Goal: Information Seeking & Learning: Learn about a topic

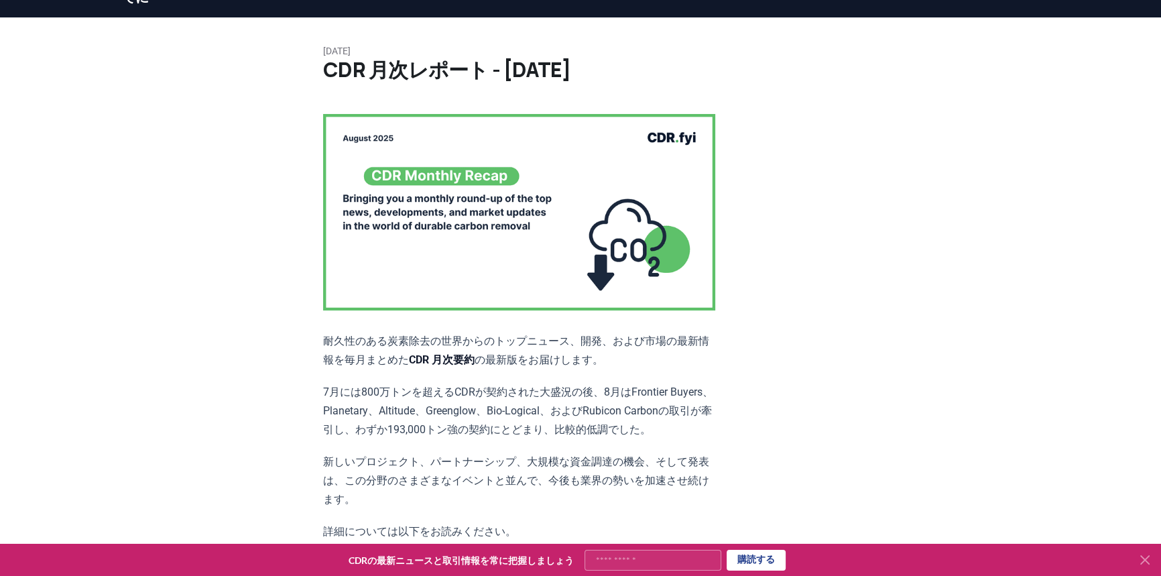
scroll to position [243, 0]
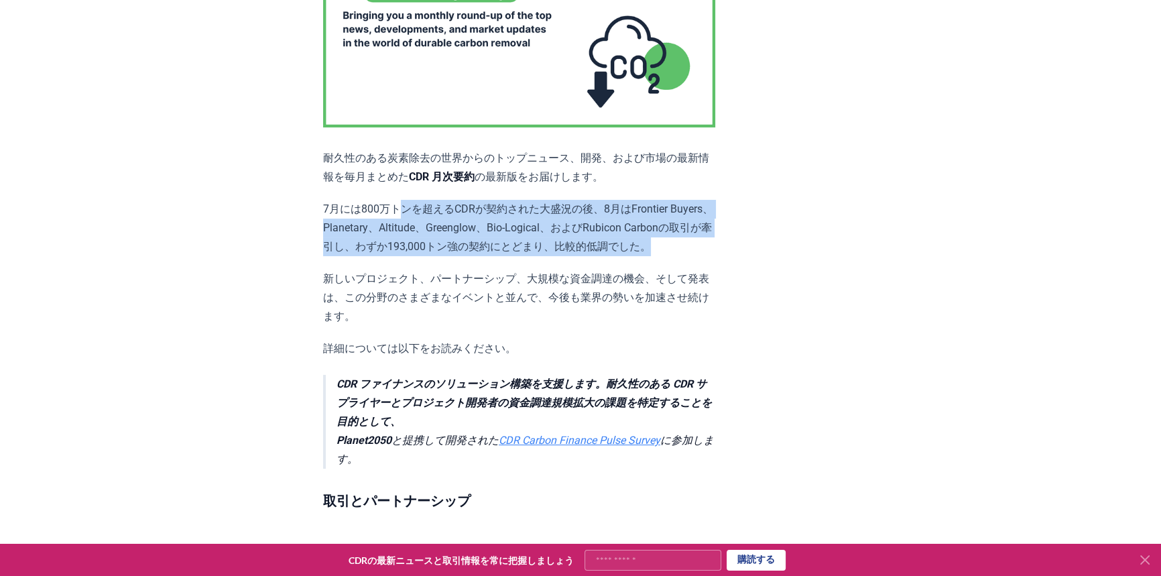
drag, startPoint x: 394, startPoint y: 217, endPoint x: 616, endPoint y: 264, distance: 226.8
click at [616, 256] on p "7月には800万トンを超えるCDRが契約された大盛況の後、8月はFrontier Buyers、Planetary、Altitude、Greenglow、Bi…" at bounding box center [519, 228] width 392 height 56
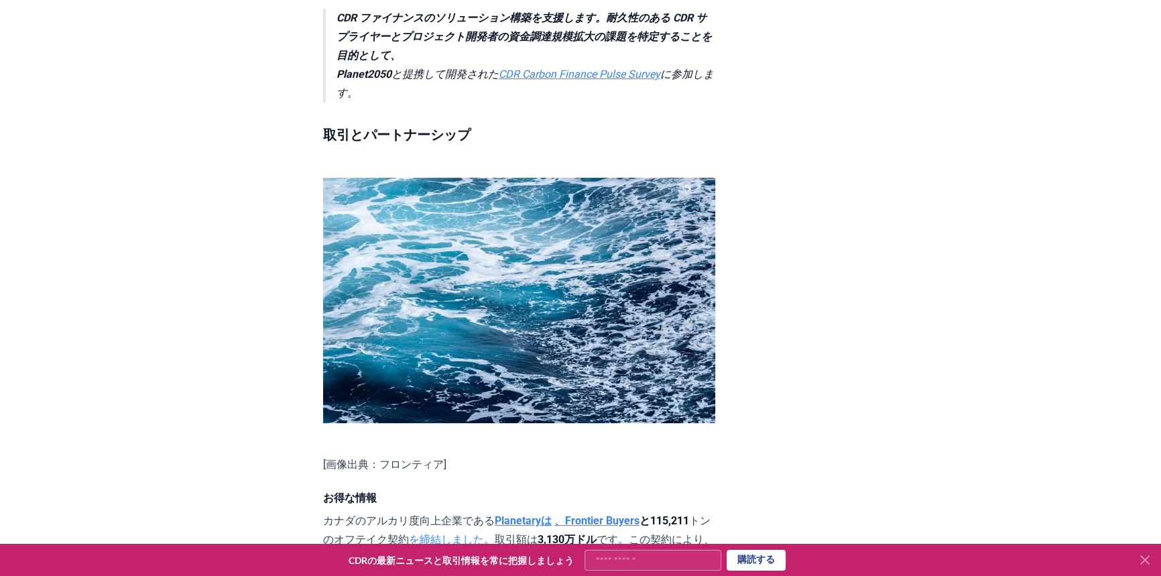
scroll to position [304, 0]
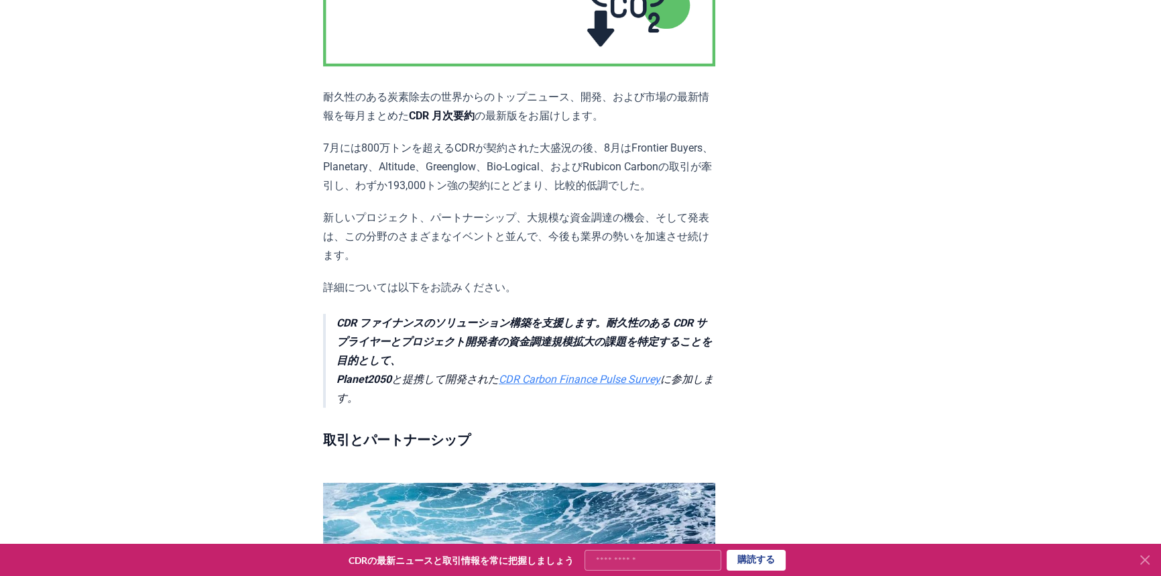
click at [525, 239] on font "新しいプロジェクト、パートナーシップ、大規模な資金調達の機会、そして発表は、この分野のさまざまなイベントと並んで、今後も業界の勢いを加速させ続けます。" at bounding box center [516, 236] width 386 height 50
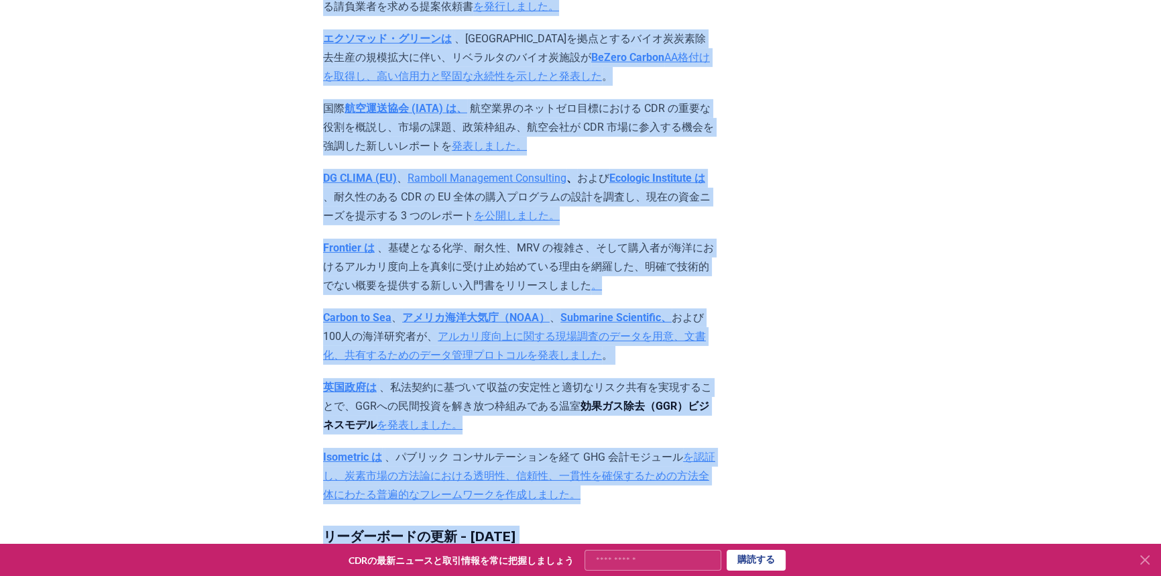
scroll to position [5301, 0]
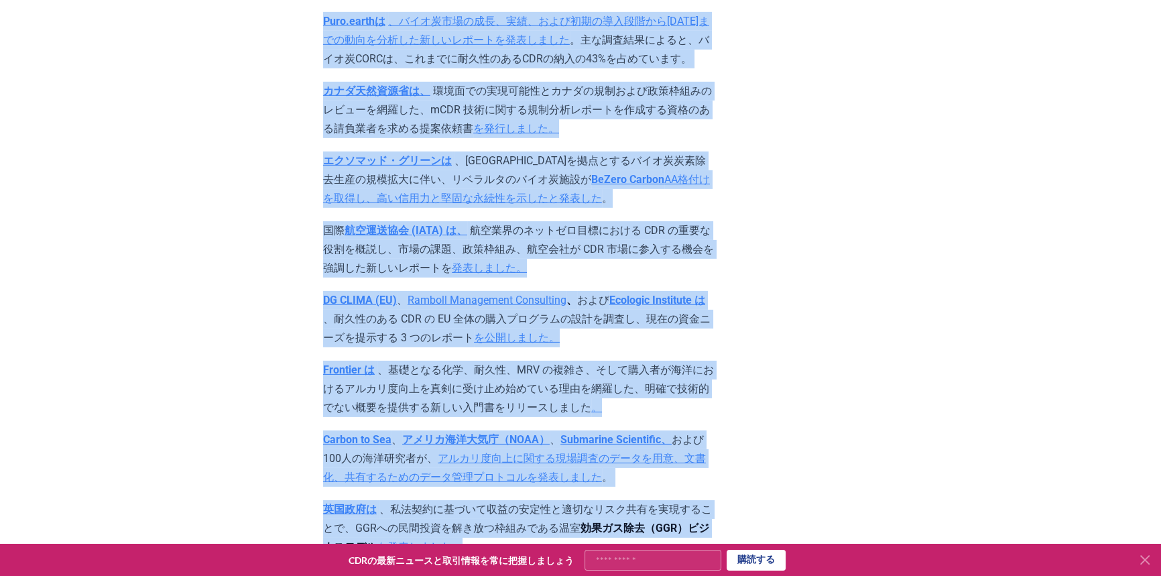
drag, startPoint x: 314, startPoint y: 23, endPoint x: 481, endPoint y: 229, distance: 264.0
copy article "CDR 月次レポート - 2025 年 8 月 耐久性のある炭素除去の世界からのトップニュース、開発、および市場の最新情報を毎月まとめた CDR 月次要約 の…"
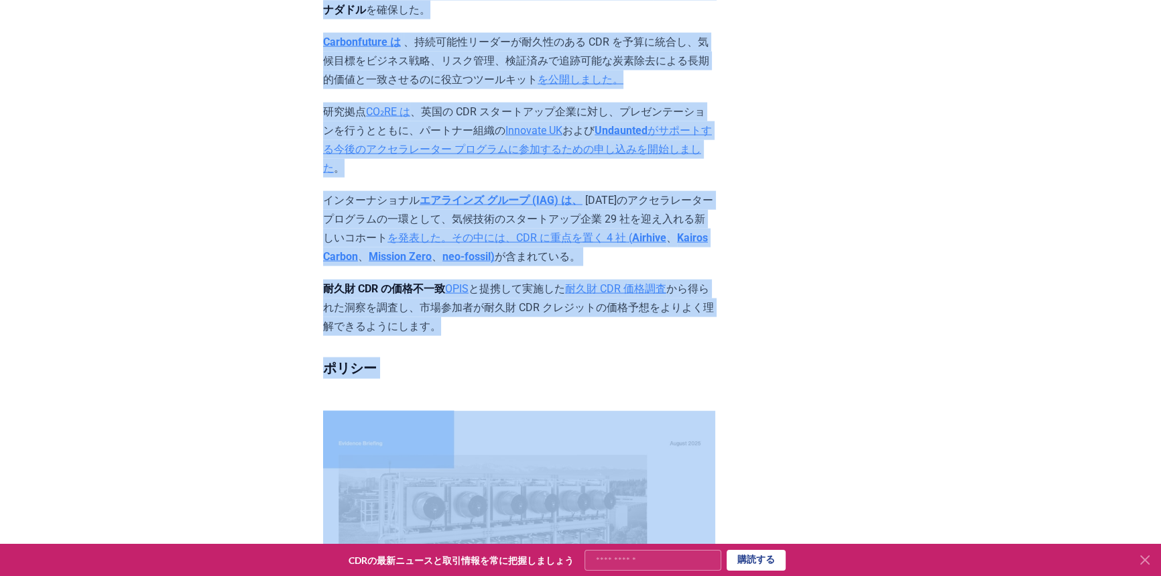
scroll to position [3351, 0]
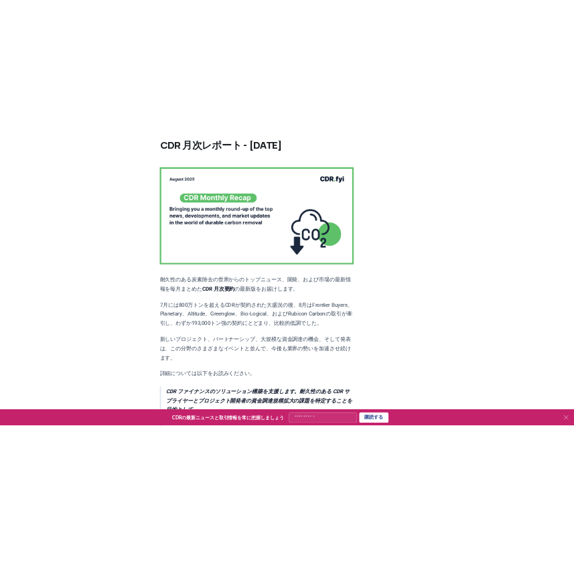
scroll to position [304, 0]
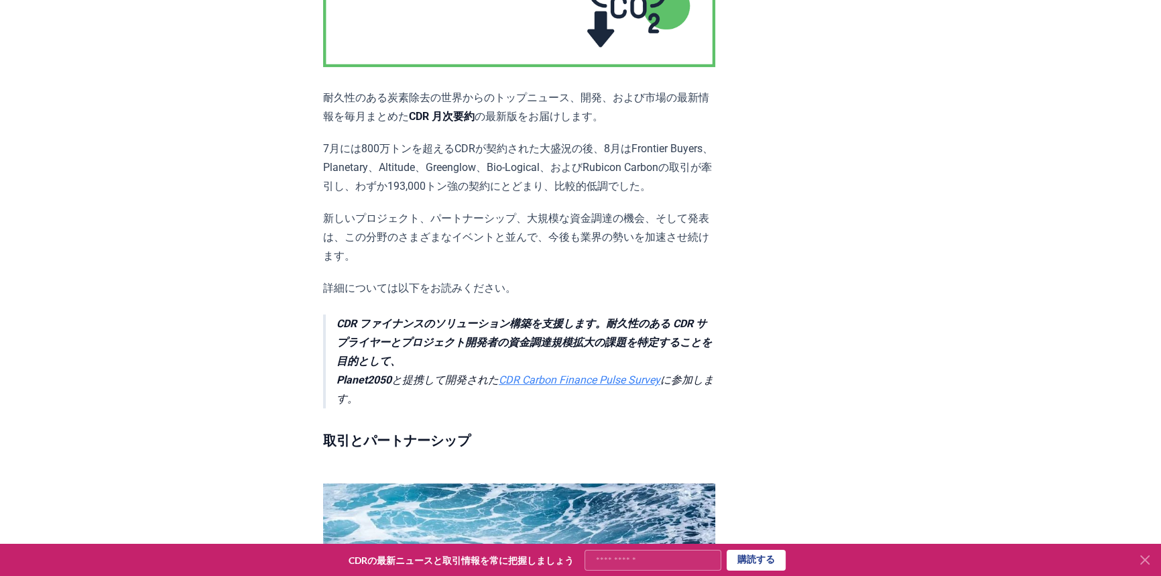
click at [332, 126] on p "耐久性のある炭素除去の世界からのトップニュース、開発、および市場の最新情報を毎月まとめた CDR 月次要約 の最新版をお届けします。" at bounding box center [519, 107] width 392 height 38
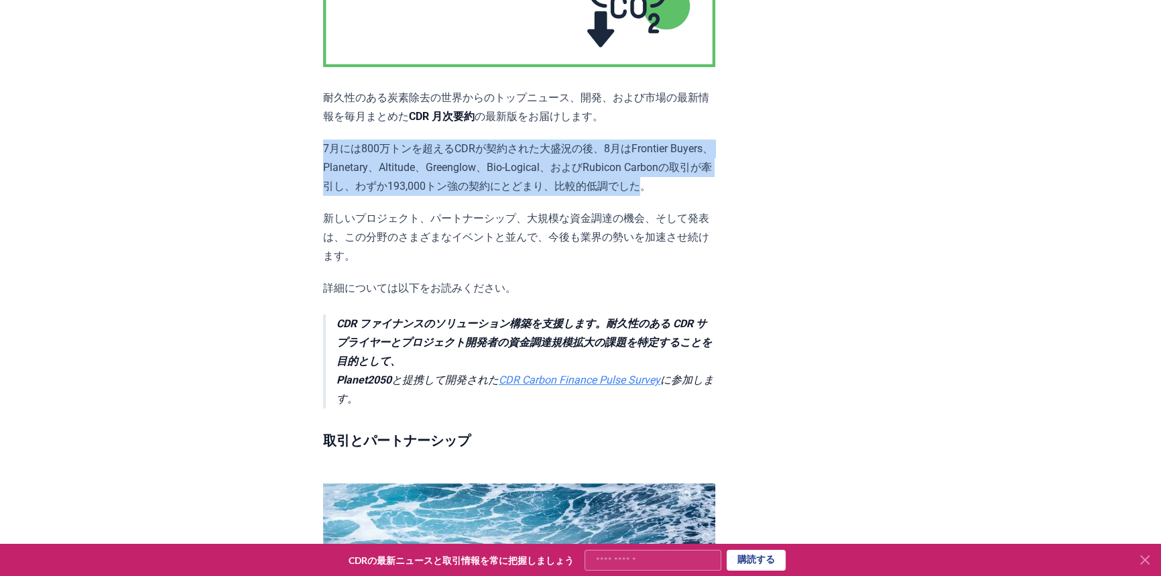
drag, startPoint x: 321, startPoint y: 164, endPoint x: 585, endPoint y: 205, distance: 267.3
copy font "7月には800万トンを超えるCDRが契約された大盛況の後、8月はFrontier Buyers、Planetary、Altitude、Greenglow、Bi…"
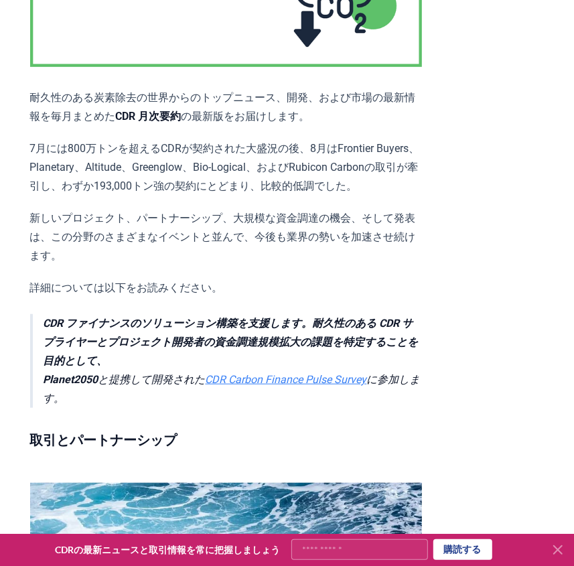
click at [239, 237] on font "新しいプロジェクト、パートナーシップ、大規模な資金調達の機会、そして発表は、この分野のさまざまなイベントと並んで、今後も業界の勢いを加速させ続けます。" at bounding box center [223, 237] width 386 height 50
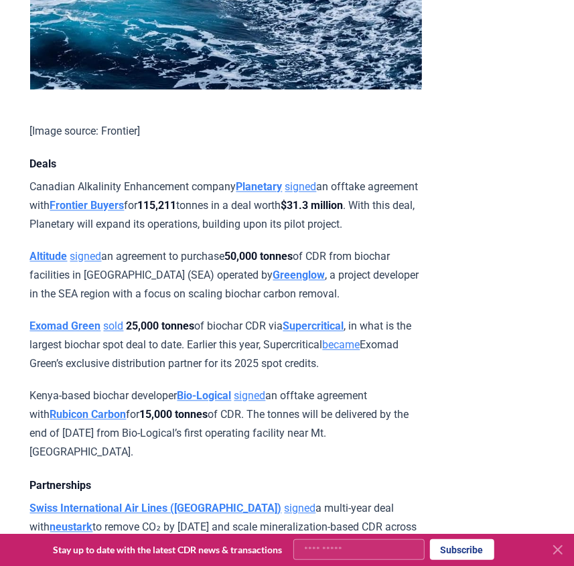
scroll to position [921, 0]
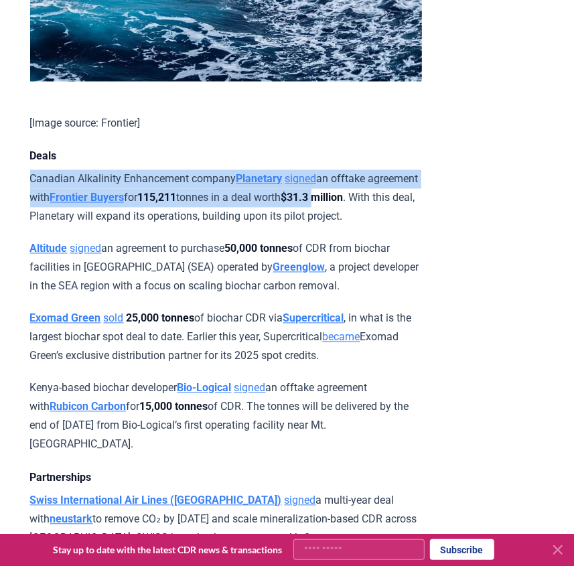
drag, startPoint x: 30, startPoint y: 194, endPoint x: 26, endPoint y: 224, distance: 30.4
click at [92, 197] on p "Canadian Alkalinity Enhancement company Planetary signed an offtake agreement w…" at bounding box center [226, 198] width 392 height 56
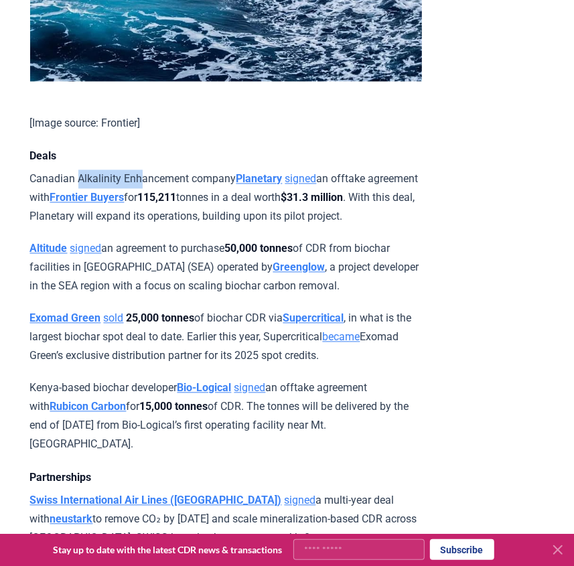
drag, startPoint x: 80, startPoint y: 190, endPoint x: 144, endPoint y: 190, distance: 63.7
click at [144, 190] on p "Canadian Alkalinity Enhancement company Planetary signed an offtake agreement w…" at bounding box center [226, 198] width 392 height 56
click at [51, 192] on p "Canadian Alkalinity Enhancement company Planetary signed an offtake agreement w…" at bounding box center [226, 198] width 392 height 56
drag, startPoint x: 79, startPoint y: 188, endPoint x: 191, endPoint y: 188, distance: 112.0
click at [191, 188] on p "Canadian Alkalinity Enhancement company Planetary signed an offtake agreement w…" at bounding box center [226, 198] width 392 height 56
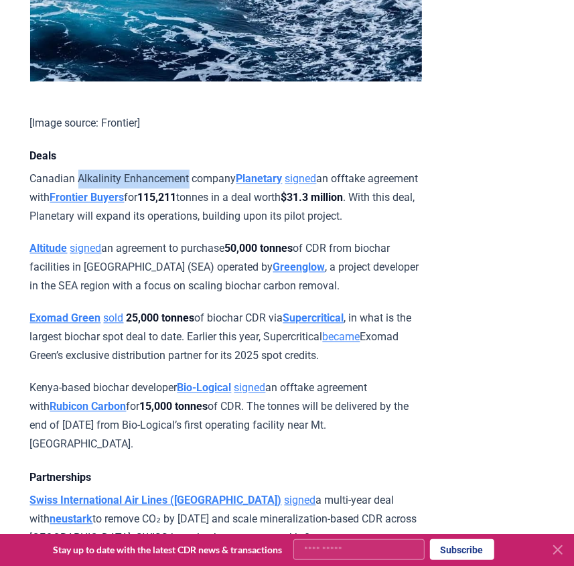
copy p "Alkalinity Enhancement"
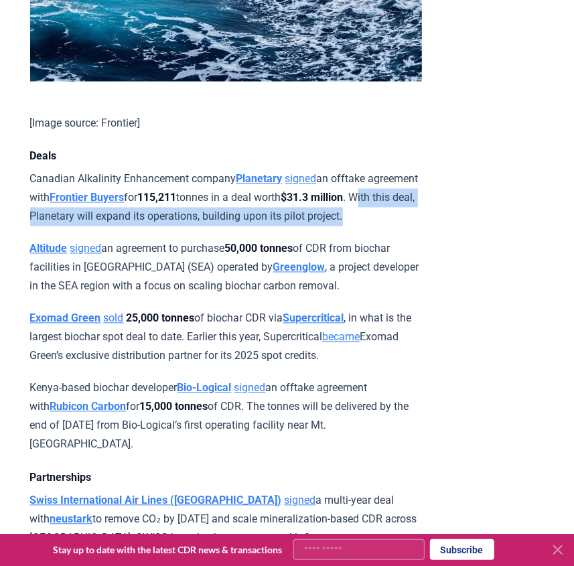
drag, startPoint x: 78, startPoint y: 226, endPoint x: 332, endPoint y: 241, distance: 254.5
click at [332, 227] on p "Canadian Alkalinity Enhancement company Planetary signed an offtake agreement w…" at bounding box center [226, 198] width 392 height 56
click at [322, 227] on p "Canadian Alkalinity Enhancement company Planetary signed an offtake agreement w…" at bounding box center [226, 198] width 392 height 56
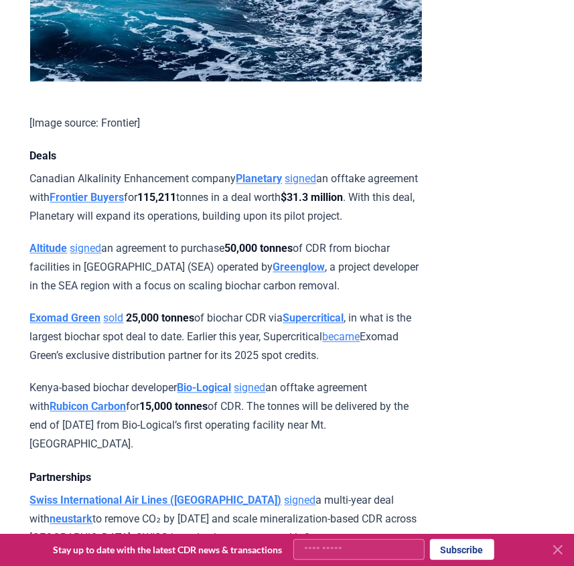
scroll to position [1043, 0]
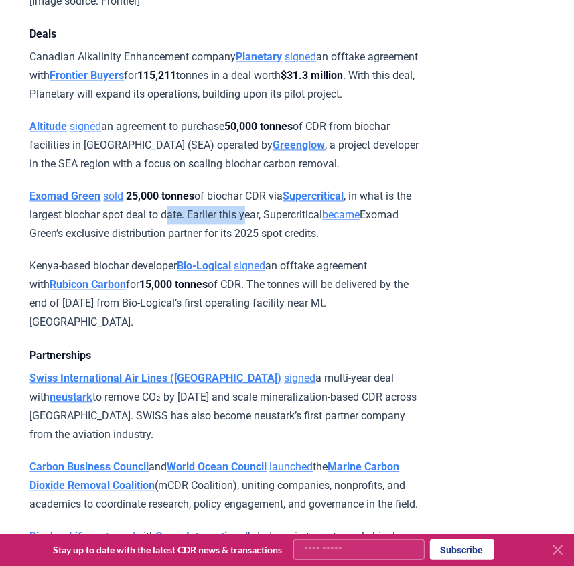
drag, startPoint x: 200, startPoint y: 244, endPoint x: 282, endPoint y: 237, distance: 81.4
click at [282, 237] on p "Exomad Green sold 25,000 tonnes of biochar CDR via Supercritical , in what is t…" at bounding box center [226, 216] width 392 height 56
click at [285, 244] on p "Exomad Green sold 25,000 tonnes of biochar CDR via Supercritical , in what is t…" at bounding box center [226, 216] width 392 height 56
drag, startPoint x: 134, startPoint y: 263, endPoint x: 383, endPoint y: 268, distance: 248.7
click at [383, 244] on p "Exomad Green sold 25,000 tonnes of biochar CDR via Supercritical , in what is t…" at bounding box center [226, 216] width 392 height 56
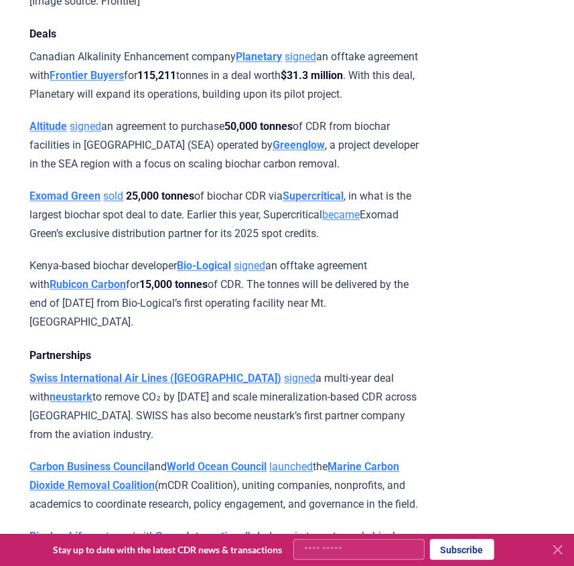
click at [383, 244] on p "Exomad Green sold 25,000 tonnes of biochar CDR via Supercritical , in what is t…" at bounding box center [226, 216] width 392 height 56
click at [326, 203] on strong "Supercritical" at bounding box center [314, 196] width 61 height 13
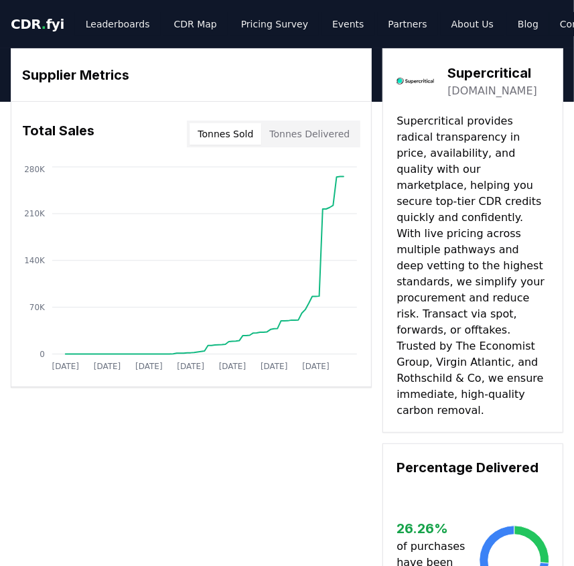
drag, startPoint x: 405, startPoint y: 127, endPoint x: 463, endPoint y: 137, distance: 58.6
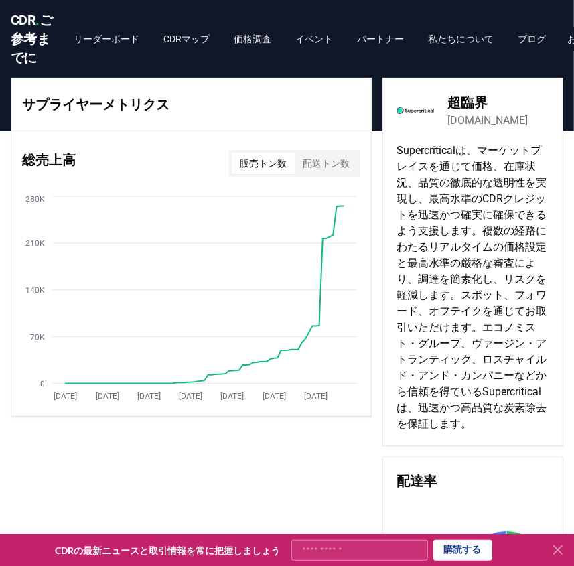
click at [426, 178] on font "Supercriticalは、マーケットプレイスを通じて価格、在庫状況、品質の徹底的な透明性を実現し、最高水準のCDRクレジットを迅速かつ確実に確保できるよう…" at bounding box center [472, 287] width 150 height 286
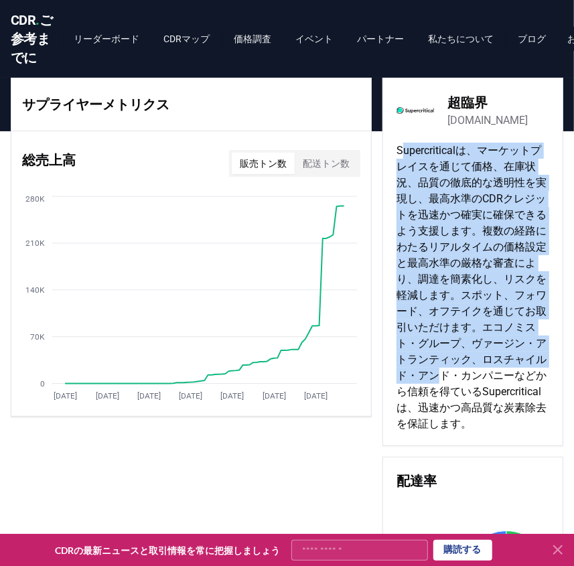
drag, startPoint x: 403, startPoint y: 170, endPoint x: 497, endPoint y: 351, distance: 203.3
click at [497, 351] on font "Supercriticalは、マーケットプレイスを通じて価格、在庫状況、品質の徹底的な透明性を実現し、最高水準のCDRクレジットを迅速かつ確実に確保できるよう…" at bounding box center [472, 287] width 150 height 286
click at [477, 314] on font "Supercriticalは、マーケットプレイスを通じて価格、在庫状況、品質の徹底的な透明性を実現し、最高水準のCDRクレジットを迅速かつ確実に確保できるよう…" at bounding box center [472, 287] width 150 height 286
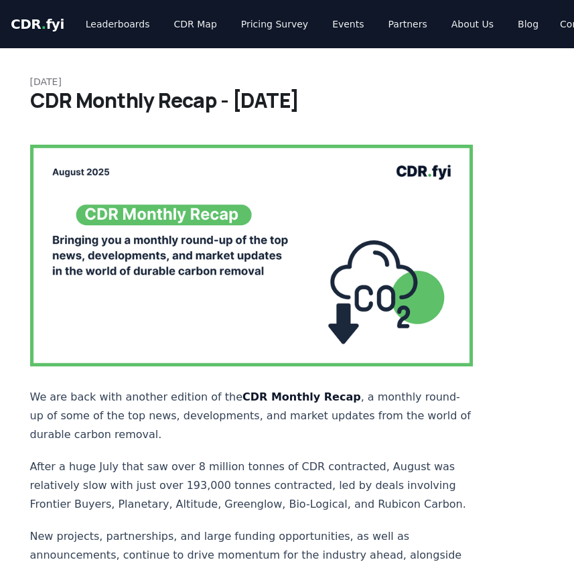
scroll to position [1043, 0]
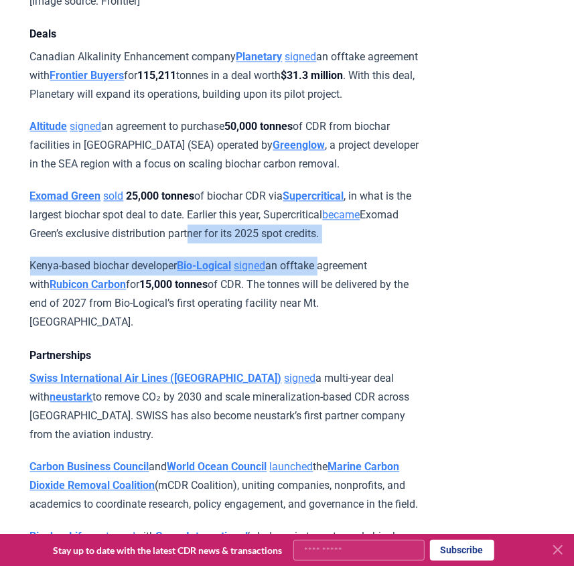
drag, startPoint x: 231, startPoint y: 261, endPoint x: 330, endPoint y: 290, distance: 103.1
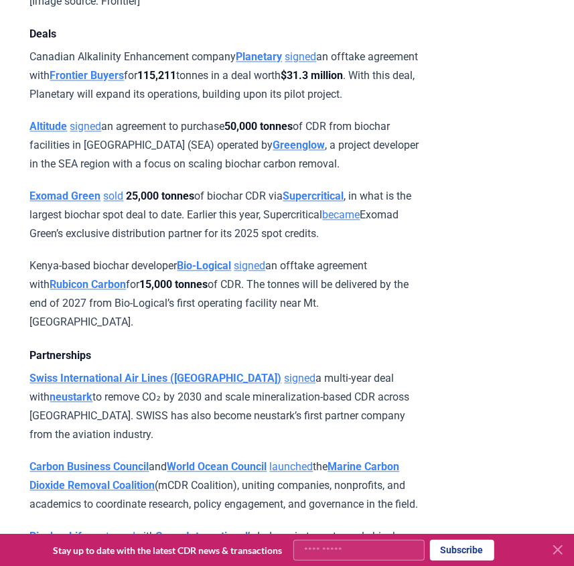
click at [194, 244] on p "Exomad Green sold 25,000 tonnes of biochar CDR via Supercritical , in what is t…" at bounding box center [226, 216] width 392 height 56
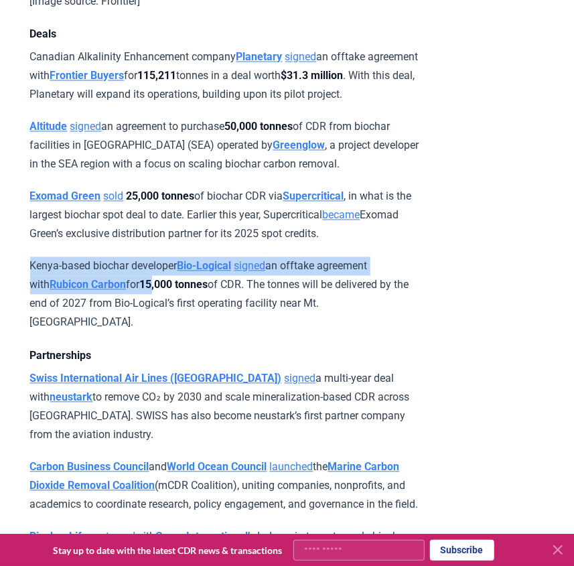
drag, startPoint x: 142, startPoint y: 315, endPoint x: 13, endPoint y: 301, distance: 130.1
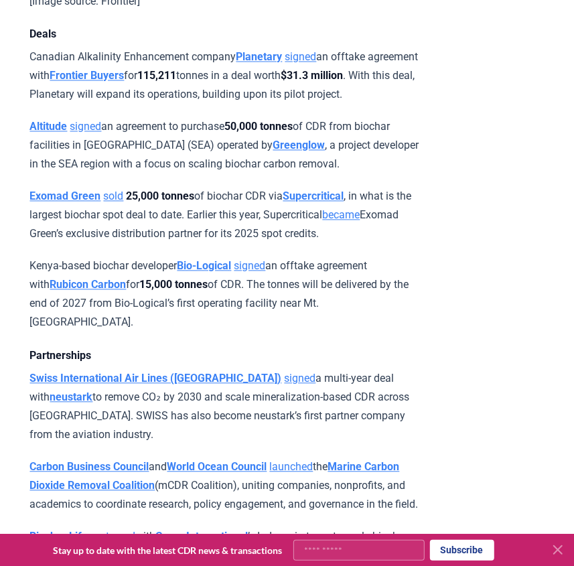
click at [235, 315] on p "Kenya-based biochar developer Bio-Logical signed an offtake agreement with Rubi…" at bounding box center [226, 294] width 392 height 75
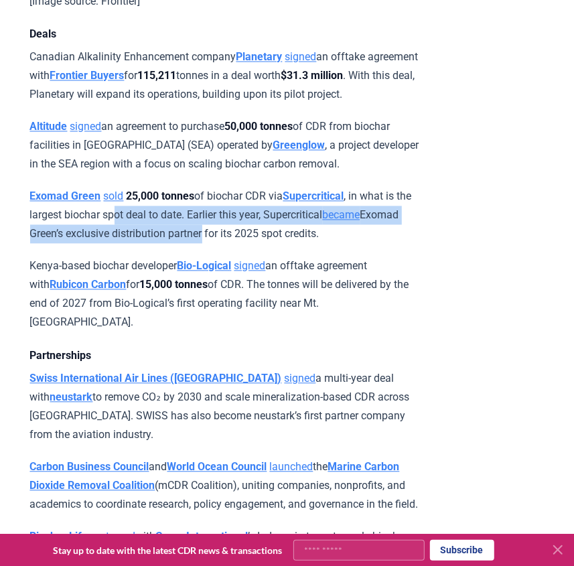
drag, startPoint x: 248, startPoint y: 260, endPoint x: 144, endPoint y: 253, distance: 104.1
click at [144, 244] on p "Exomad Green sold 25,000 tonnes of biochar CDR via Supercritical , in what is t…" at bounding box center [226, 216] width 392 height 56
click at [168, 244] on p "Exomad Green sold 25,000 tonnes of biochar CDR via Supercritical , in what is t…" at bounding box center [226, 216] width 392 height 56
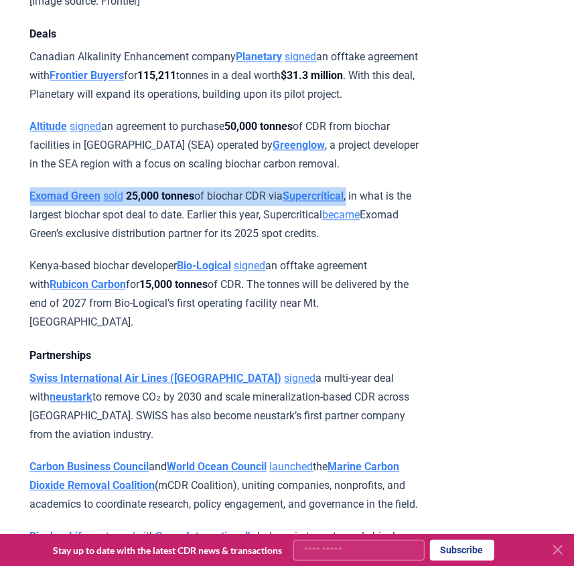
drag, startPoint x: 369, startPoint y: 228, endPoint x: -36, endPoint y: 229, distance: 404.2
copy p "Exomad Green sold 25,000 tonnes of biochar CDR via Supercritical ,"
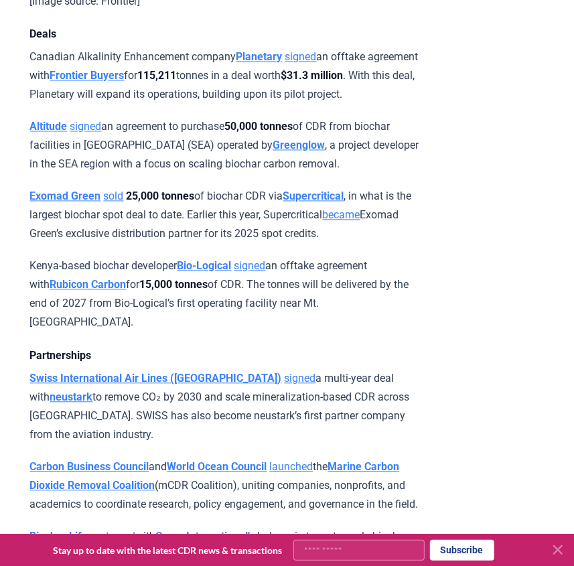
click at [94, 288] on p "Kenya-based biochar developer Bio-Logical signed an offtake agreement with Rubi…" at bounding box center [226, 294] width 392 height 75
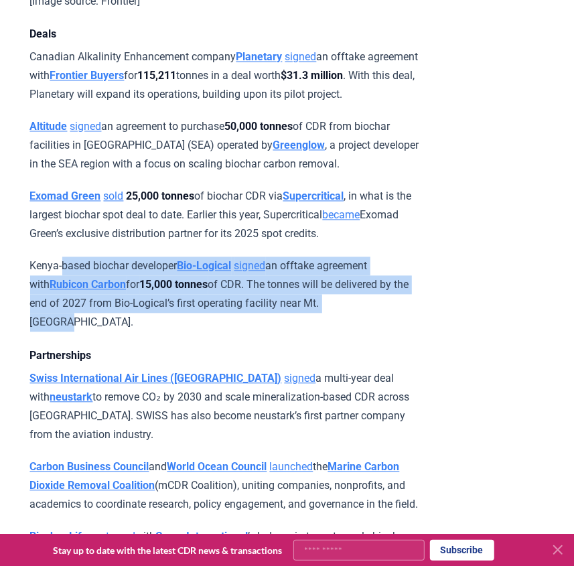
drag, startPoint x: 66, startPoint y: 294, endPoint x: 383, endPoint y: 332, distance: 319.4
click at [383, 332] on p "Kenya-based biochar developer Bio-Logical signed an offtake agreement with Rubi…" at bounding box center [226, 294] width 392 height 75
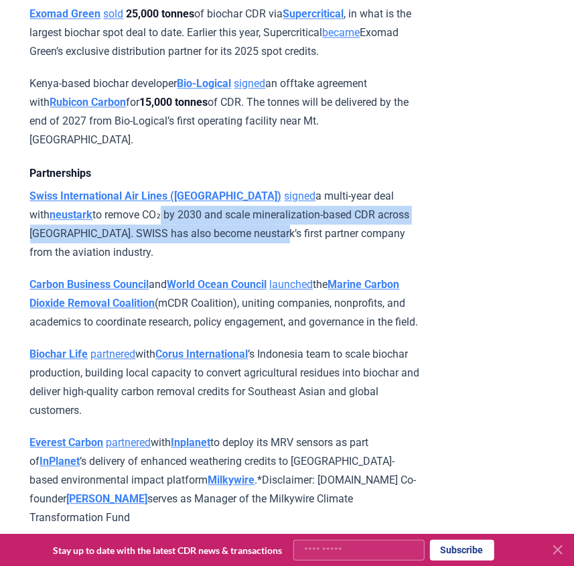
drag, startPoint x: 97, startPoint y: 228, endPoint x: 221, endPoint y: 248, distance: 126.3
click at [221, 248] on p "Swiss International Air Lines (SWISS) signed a multi-year deal with neustark to…" at bounding box center [226, 224] width 392 height 75
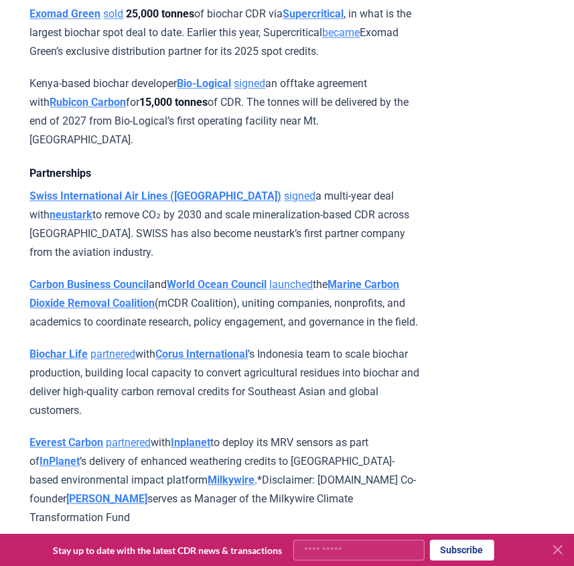
click at [255, 248] on p "Swiss International Air Lines (SWISS) signed a multi-year deal with neustark to…" at bounding box center [226, 224] width 392 height 75
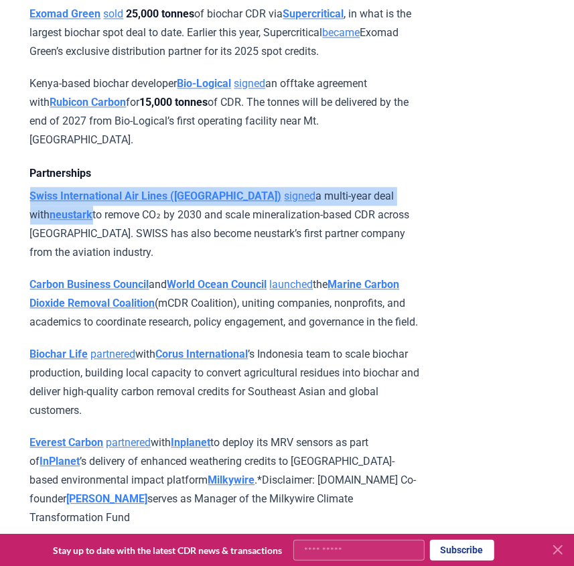
drag, startPoint x: 25, startPoint y: 208, endPoint x: 415, endPoint y: 206, distance: 390.2
copy p "Swiss International Air Lines (SWISS) signed a multi-year deal with neustark"
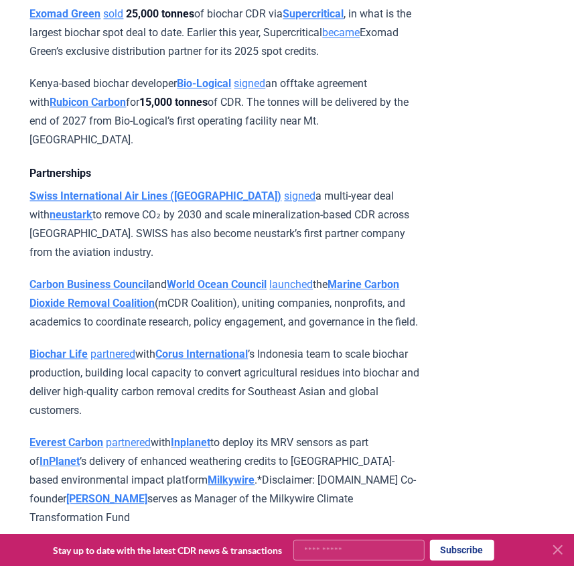
click at [225, 227] on p "Swiss International Air Lines (SWISS) signed a multi-year deal with neustark to…" at bounding box center [226, 224] width 392 height 75
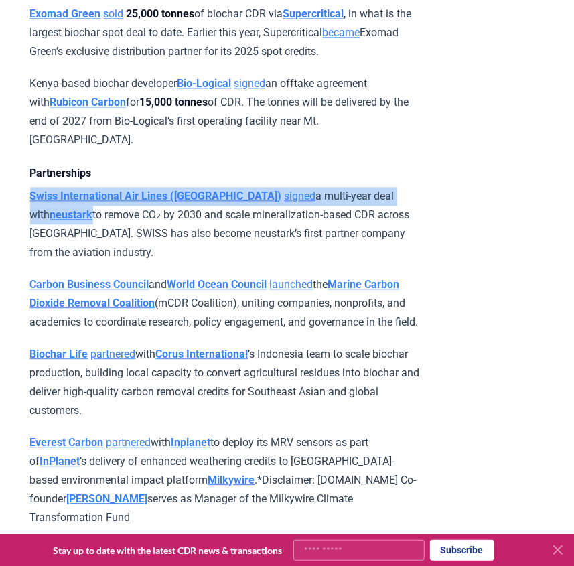
drag, startPoint x: 22, startPoint y: 207, endPoint x: 443, endPoint y: 212, distance: 421.0
copy p "Swiss International Air Lines (SWISS) signed a multi-year deal with neustark"
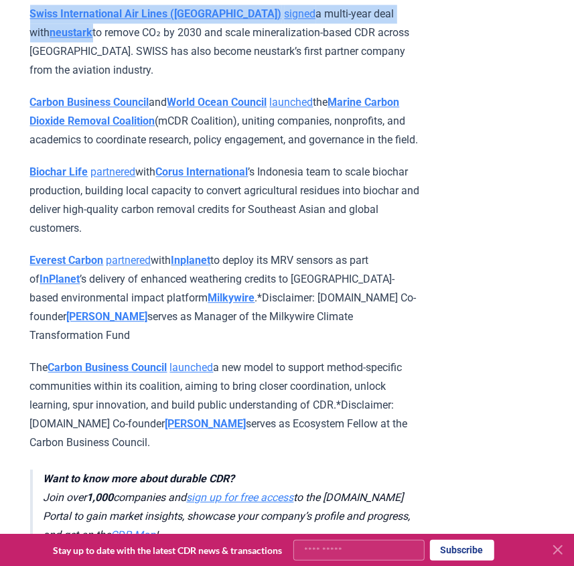
drag, startPoint x: 16, startPoint y: 112, endPoint x: 243, endPoint y: 170, distance: 234.6
click at [216, 149] on p "Carbon Business Council and World Ocean Council launched the Marine Carbon Diox…" at bounding box center [226, 121] width 392 height 56
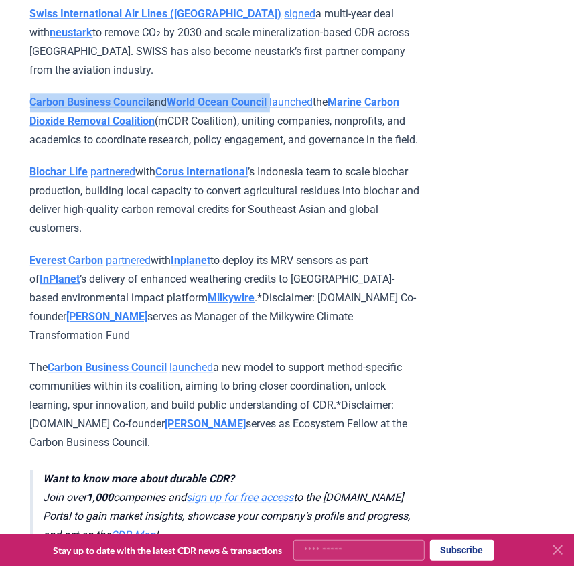
drag, startPoint x: 27, startPoint y: 112, endPoint x: 292, endPoint y: 107, distance: 265.5
copy p "Carbon Business Council and World Ocean Council"
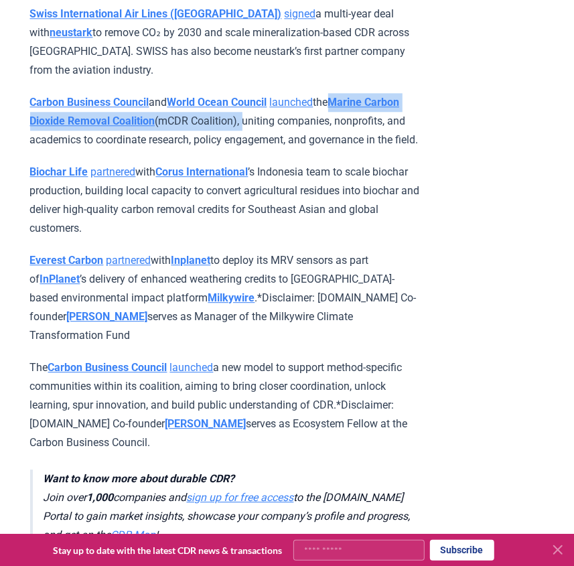
drag, startPoint x: 351, startPoint y: 113, endPoint x: 296, endPoint y: 129, distance: 57.3
click at [296, 129] on p "Carbon Business Council and World Ocean Council launched the Marine Carbon Diox…" at bounding box center [226, 121] width 392 height 56
copy p "e Marine Carbon Dioxide Removal Coalition (mCDR Coalition),"
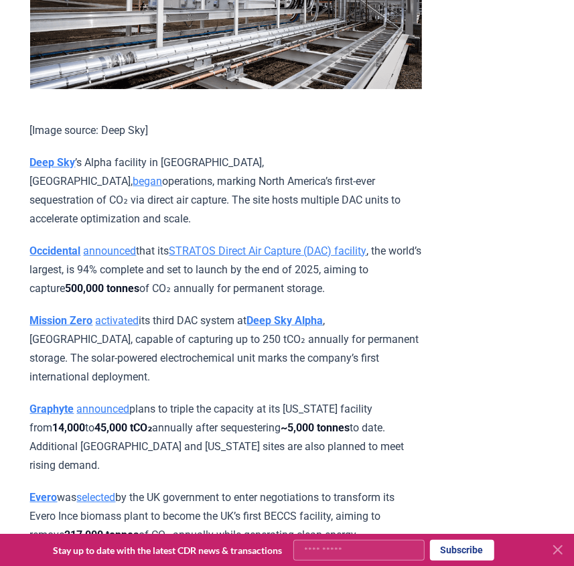
scroll to position [1652, 0]
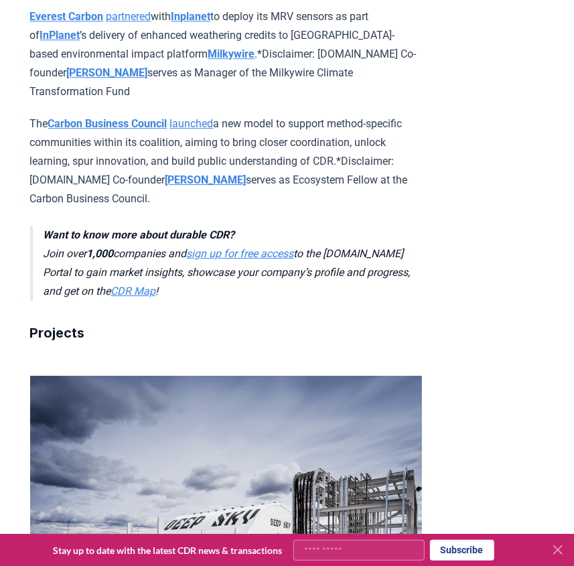
click at [48, 208] on p "The Carbon Business Council launched a new model to support method-specific com…" at bounding box center [226, 162] width 392 height 94
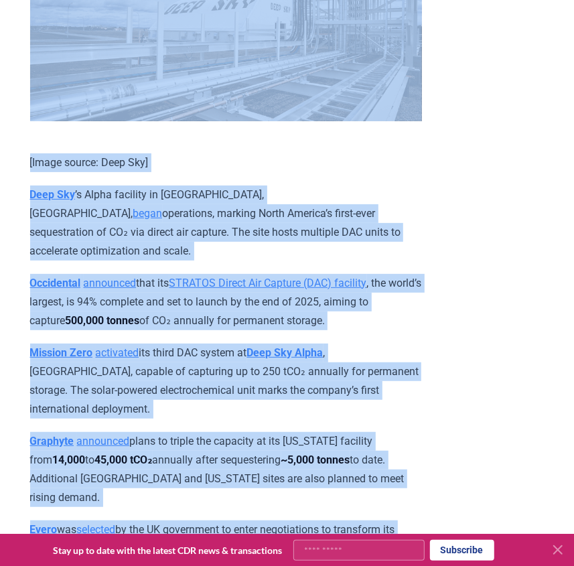
scroll to position [1970, 0]
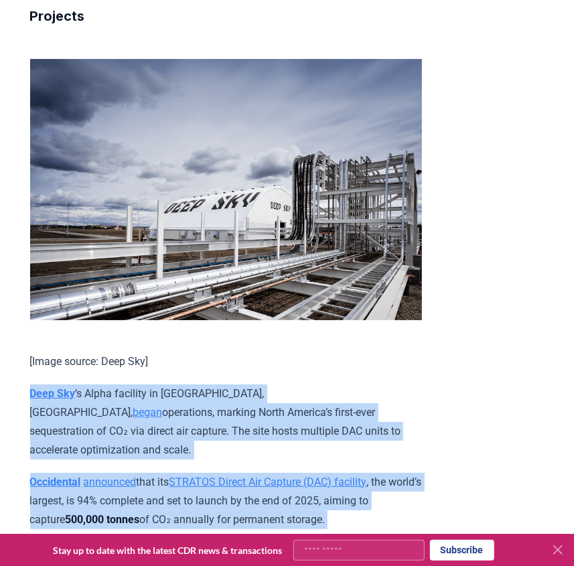
drag, startPoint x: 408, startPoint y: 280, endPoint x: 24, endPoint y: 424, distance: 409.9
copy div "Deep Sky ’s Alpha facility in Innisfail, Alberta, began operations, marking Nor…"
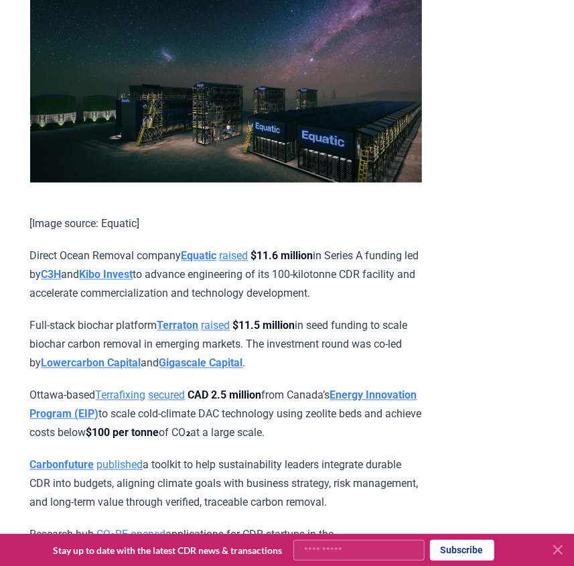
scroll to position [3493, 0]
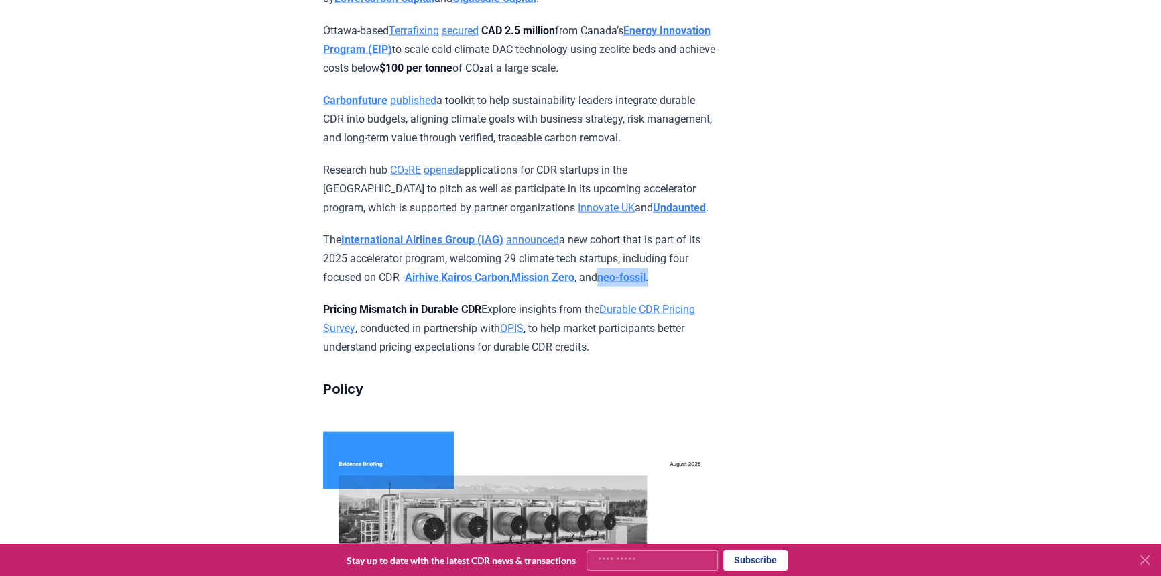
drag, startPoint x: 724, startPoint y: 277, endPoint x: 644, endPoint y: 280, distance: 79.8
click at [574, 280] on article "September 04, 2025 CDR Monthly Recap - August 2025 We are back with another edi…" at bounding box center [580, 449] width 515 height 7786
copy p "neo-fossil ."
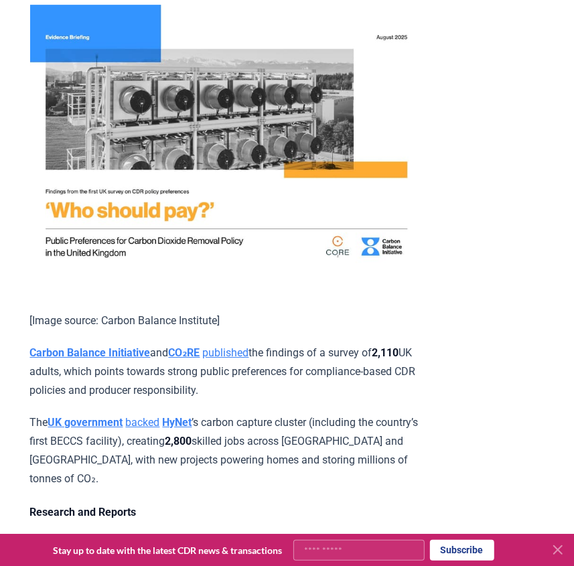
scroll to position [4163, 0]
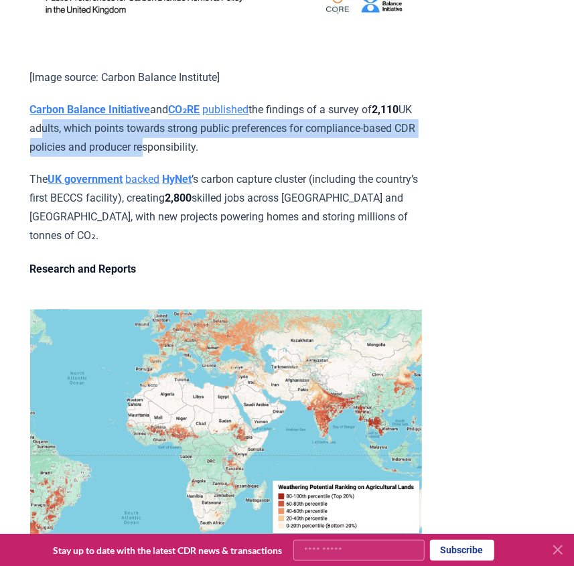
drag, startPoint x: 86, startPoint y: 134, endPoint x: 259, endPoint y: 144, distance: 173.9
click at [259, 144] on p "Carbon Balance Initiative and CO₂RE published the findings of a survey of 2,110…" at bounding box center [226, 129] width 392 height 56
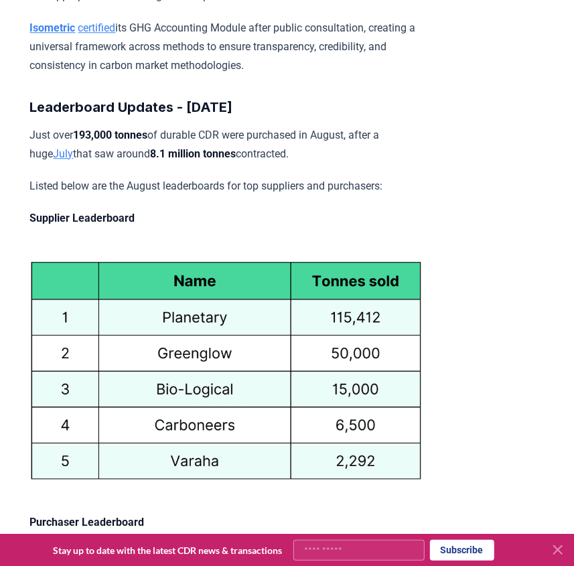
scroll to position [5809, 0]
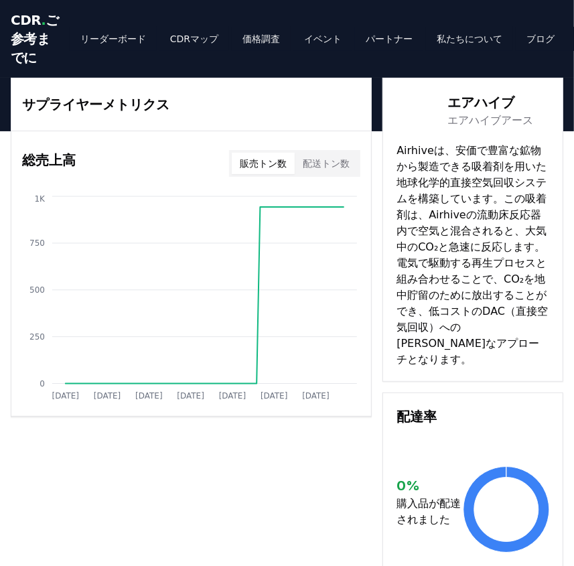
drag, startPoint x: 449, startPoint y: 160, endPoint x: 451, endPoint y: 196, distance: 35.6
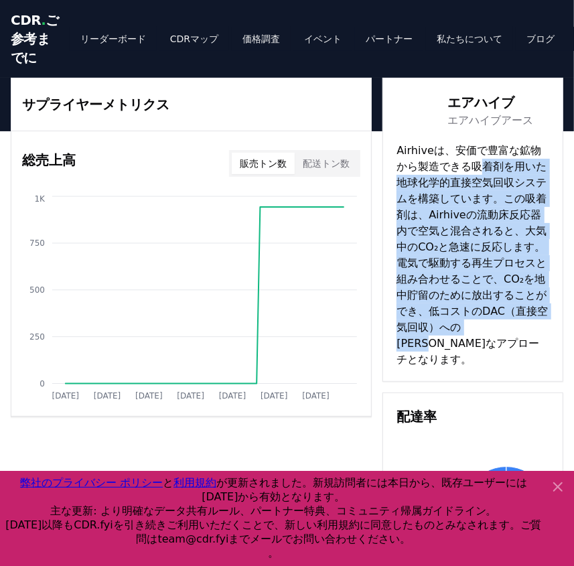
drag, startPoint x: 449, startPoint y: 177, endPoint x: 453, endPoint y: 335, distance: 158.3
click at [453, 335] on font "Airhiveは、安価で豊富な鉱物から製造できる吸着剤を用いた地球化学的直接空気回収システムを構築しています。この吸着剤は、Airhiveの流動床反応器内で空…" at bounding box center [473, 255] width 152 height 222
click at [483, 181] on font "Airhiveは、安価で豊富な鉱物から製造できる吸着剤を用いた地球化学的直接空気回収システムを構築しています。この吸着剤は、Airhiveの流動床反応器内で空…" at bounding box center [473, 255] width 152 height 222
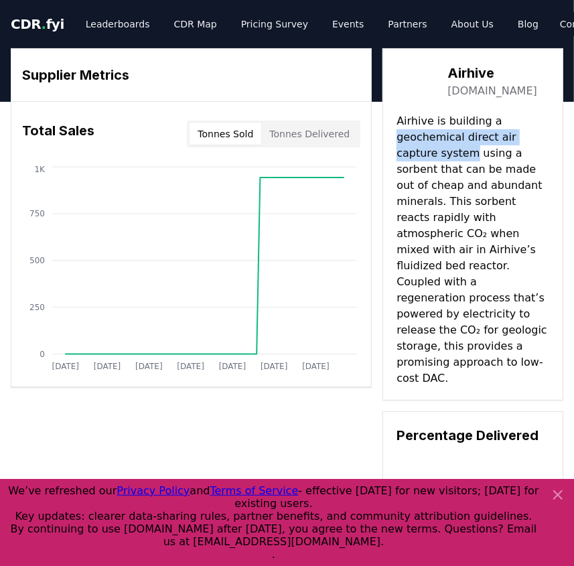
drag, startPoint x: 397, startPoint y: 137, endPoint x: 427, endPoint y: 154, distance: 34.2
click at [427, 154] on p "Airhive is building a geochemical direct air capture system using a sorbent tha…" at bounding box center [473, 250] width 153 height 274
copy p "geochemical direct air capture system"
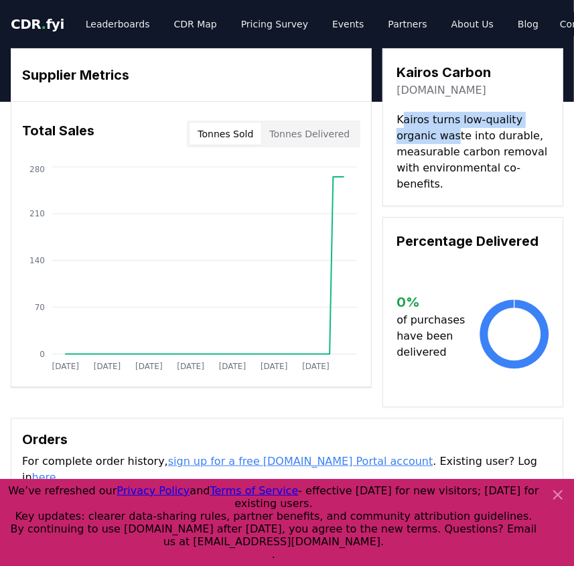
drag, startPoint x: 405, startPoint y: 120, endPoint x: 455, endPoint y: 137, distance: 53.2
click at [455, 137] on p "Kairos turns low-quality organic waste into durable, measurable carbon removal …" at bounding box center [473, 152] width 153 height 80
click at [457, 143] on p "Kairos turns low-quality organic waste into durable, measurable carbon removal …" at bounding box center [473, 152] width 153 height 80
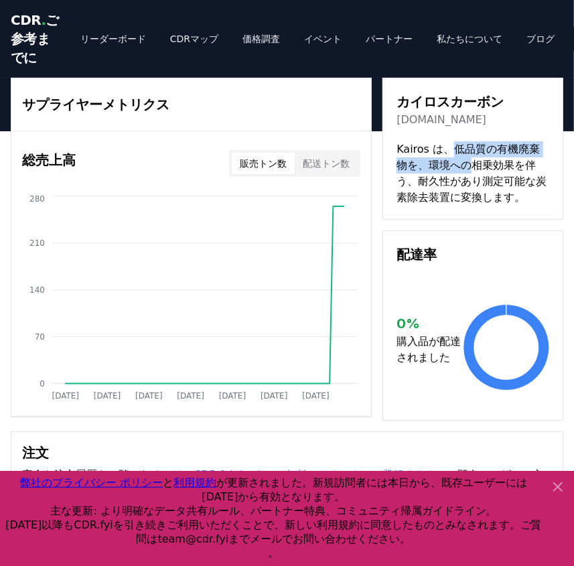
drag, startPoint x: 446, startPoint y: 167, endPoint x: 450, endPoint y: 184, distance: 17.2
click at [450, 184] on font "Kairos は、低品質の有機廃棄物を、環境への相乗効果を伴う、耐久性があり測定可能な炭素除去装置に変換します。" at bounding box center [472, 173] width 150 height 61
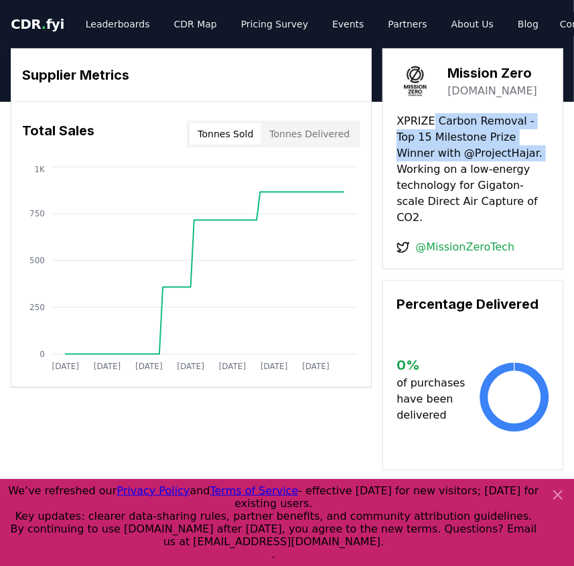
drag, startPoint x: 431, startPoint y: 123, endPoint x: 475, endPoint y: 154, distance: 53.9
click at [475, 154] on p "XPRIZE Carbon Removal - Top 15 Milestone Prize Winner with @ProjectHajar. Worki…" at bounding box center [473, 169] width 153 height 113
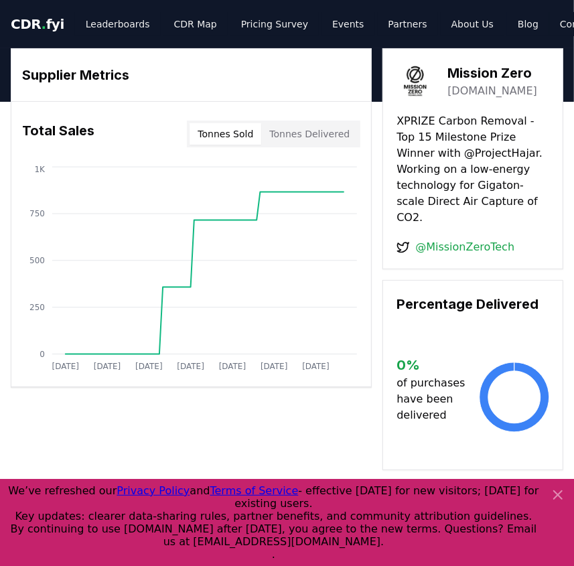
click at [481, 158] on p "XPRIZE Carbon Removal - Top 15 Milestone Prize Winner with @ProjectHajar. Worki…" at bounding box center [473, 169] width 153 height 113
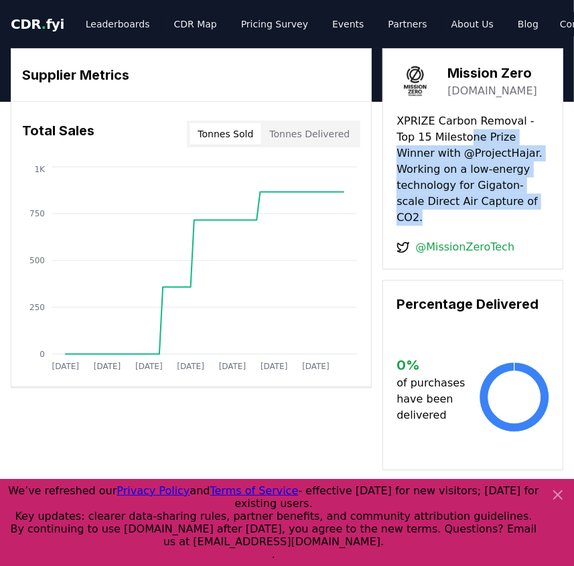
drag, startPoint x: 450, startPoint y: 134, endPoint x: 474, endPoint y: 202, distance: 72.3
click at [474, 202] on p "XPRIZE Carbon Removal - Top 15 Milestone Prize Winner with @ProjectHajar. Worki…" at bounding box center [473, 169] width 153 height 113
